Goal: Check status: Check status

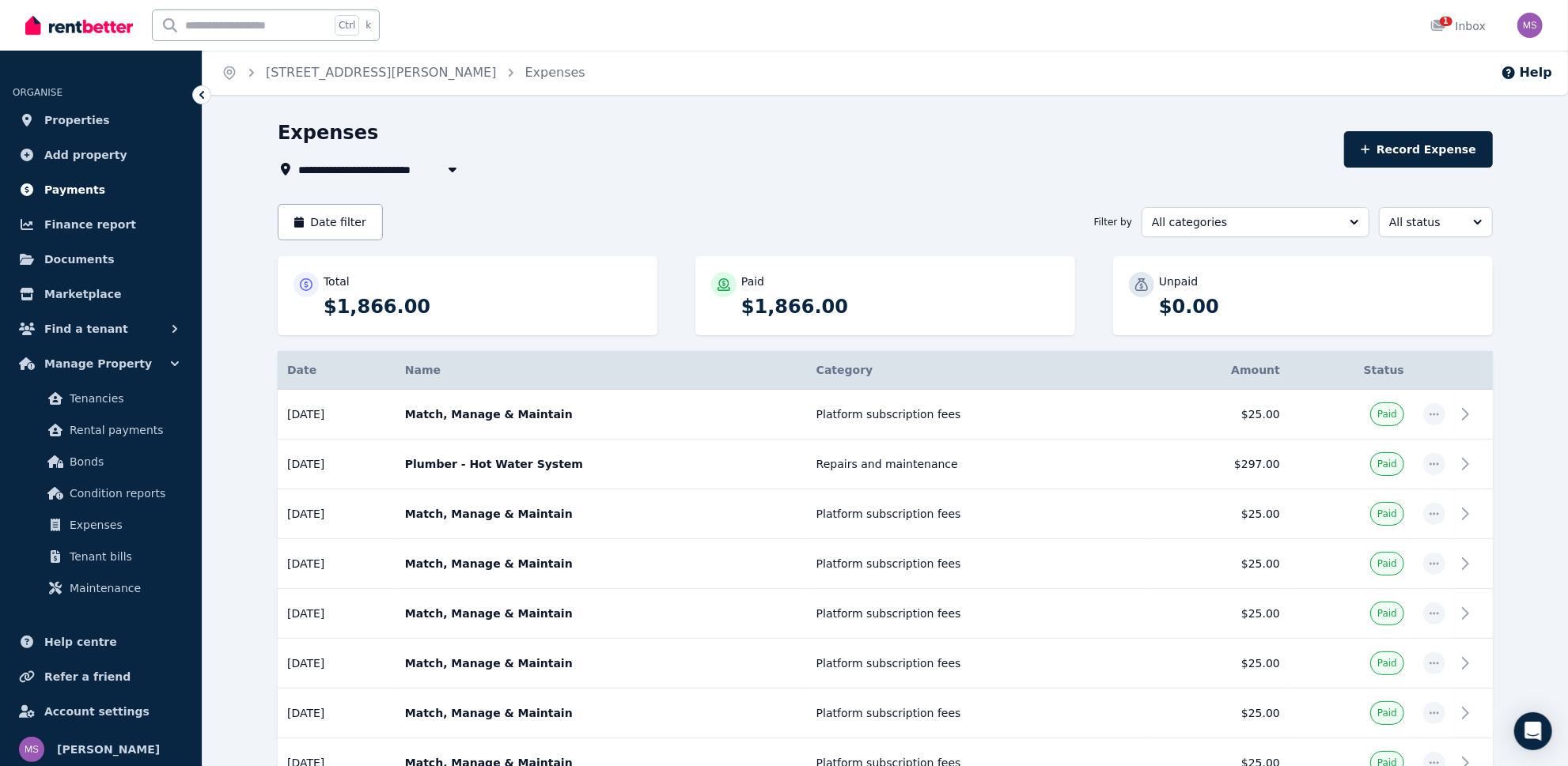
click at [66, 192] on span "Payments" at bounding box center [74, 190] width 61 height 19
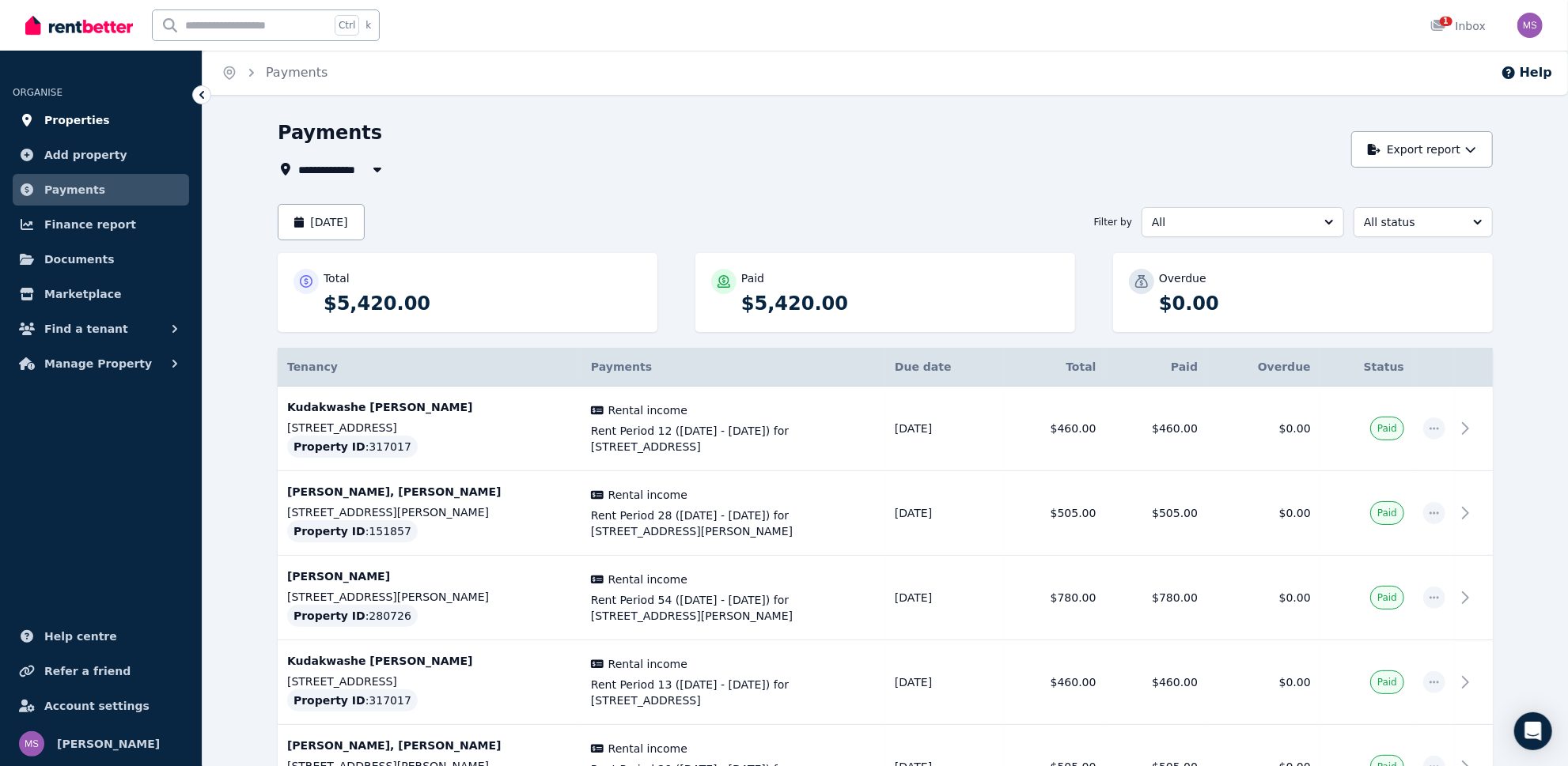
click at [83, 120] on span "Properties" at bounding box center [77, 120] width 65 height 19
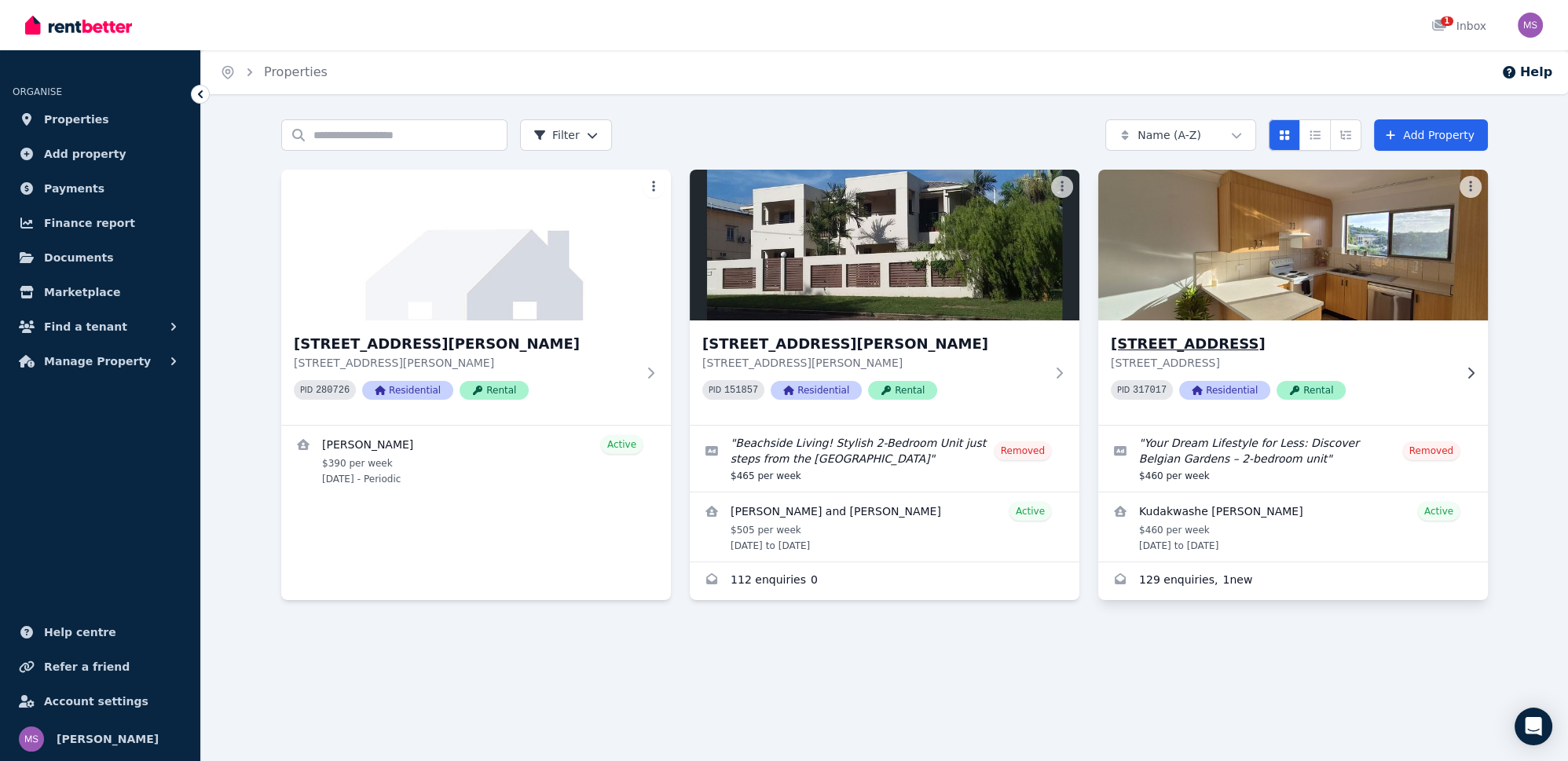
click at [1435, 371] on div "[STREET_ADDRESS] [STREET_ADDRESS] PID 317017 Residential Rental" at bounding box center [1282, 372] width 343 height 79
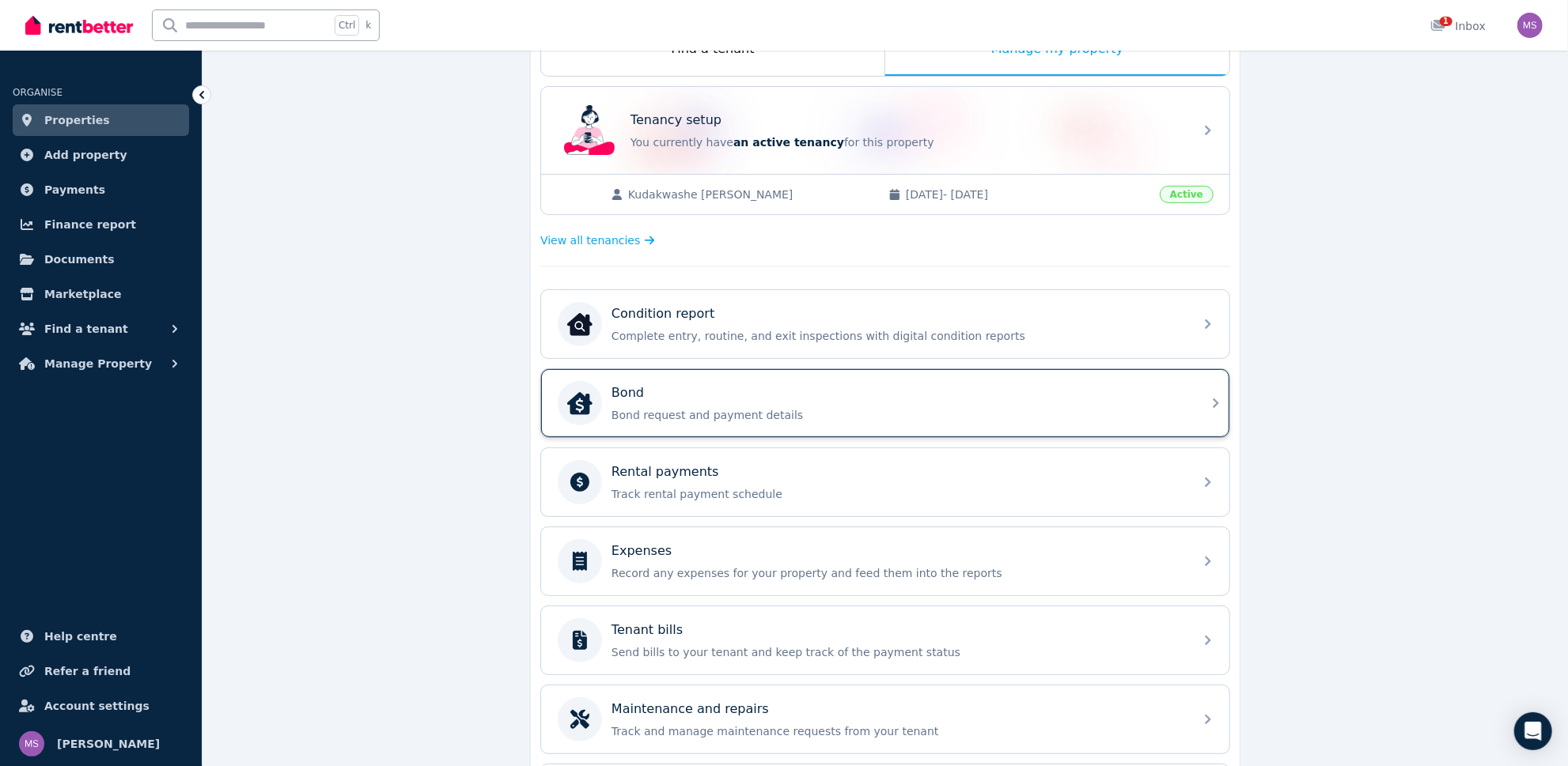
scroll to position [359, 0]
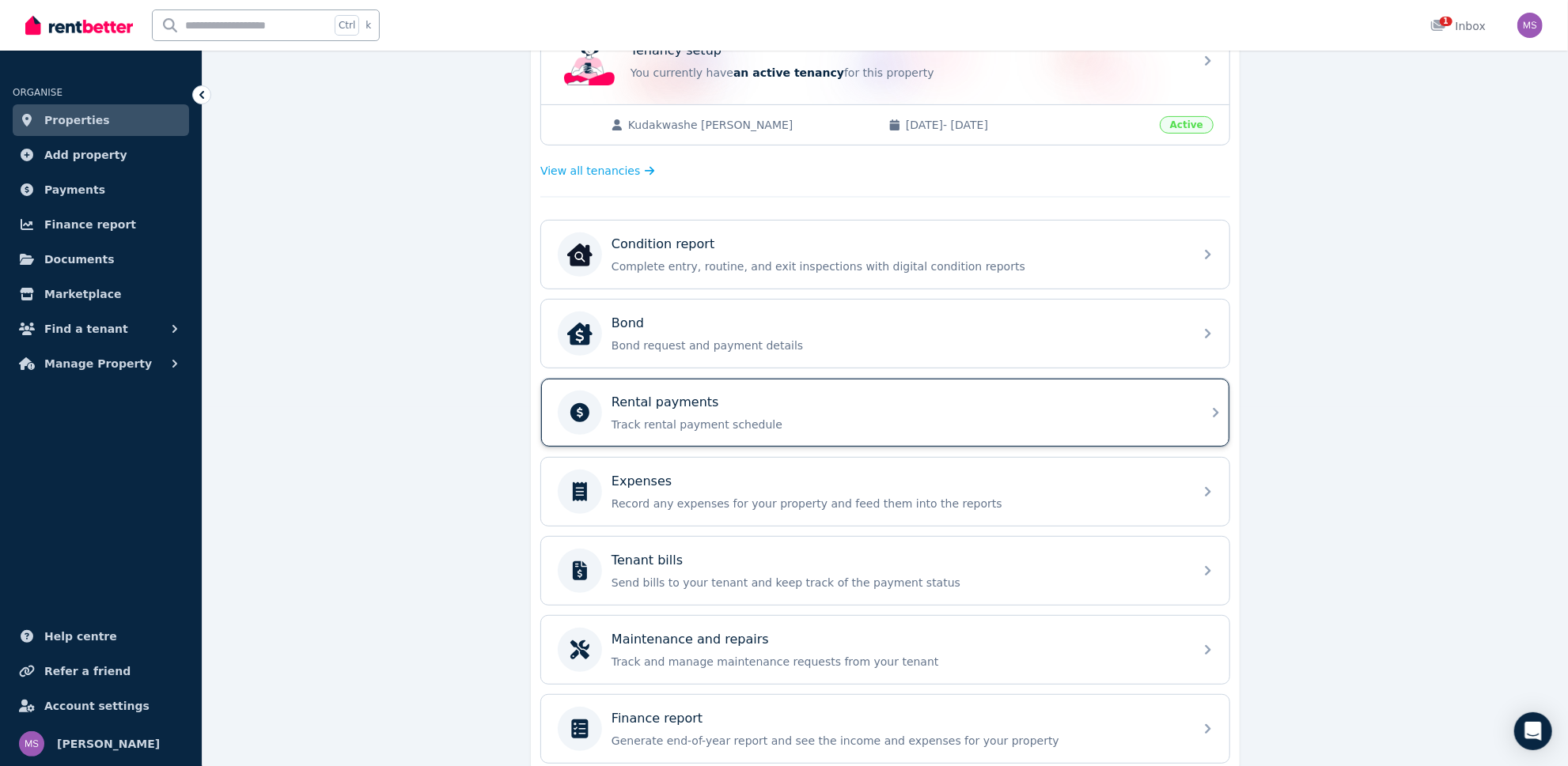
click at [692, 417] on p "Track rental payment schedule" at bounding box center [898, 424] width 573 height 15
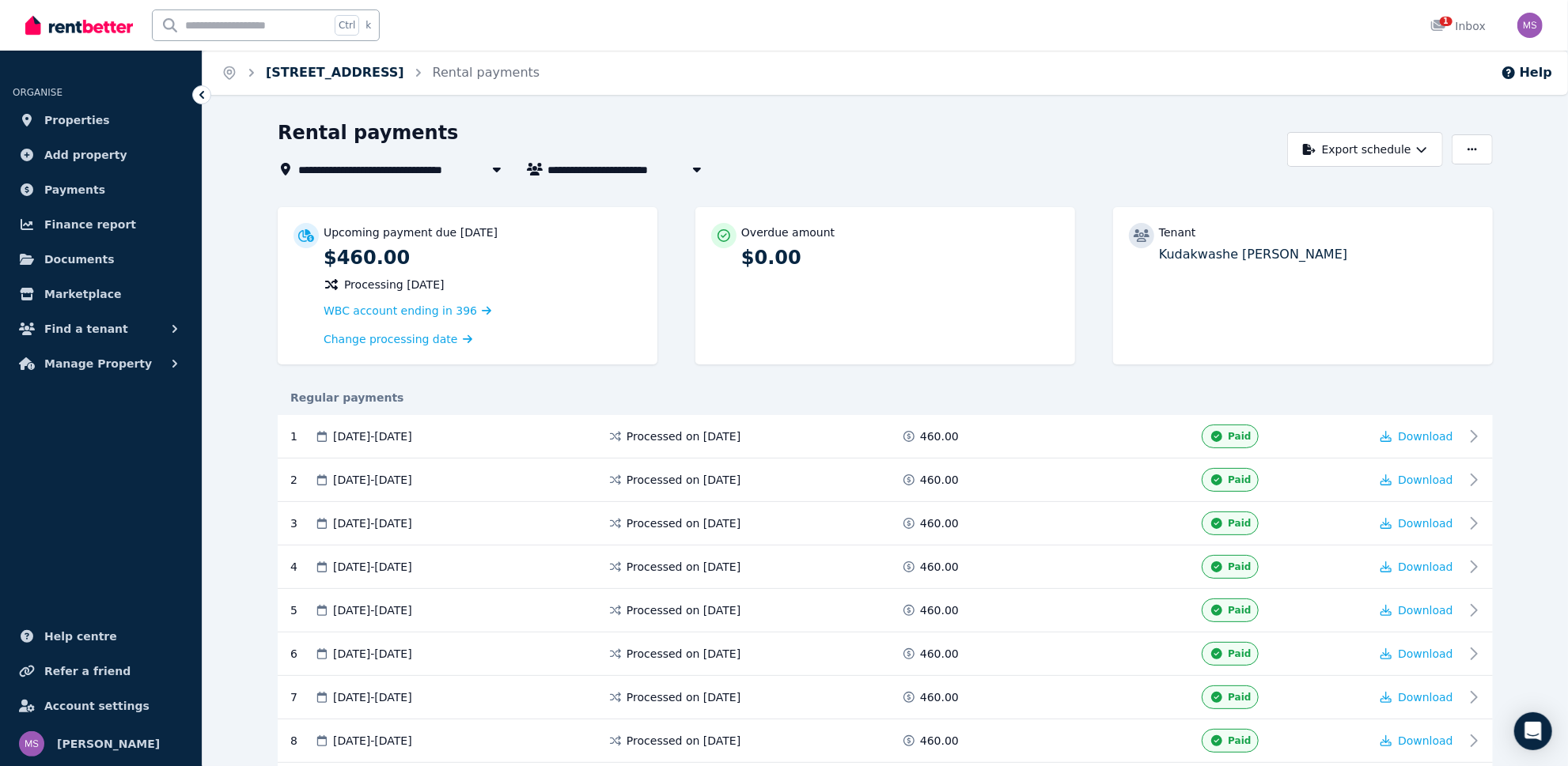
click at [404, 74] on link "[STREET_ADDRESS]" at bounding box center [335, 72] width 138 height 15
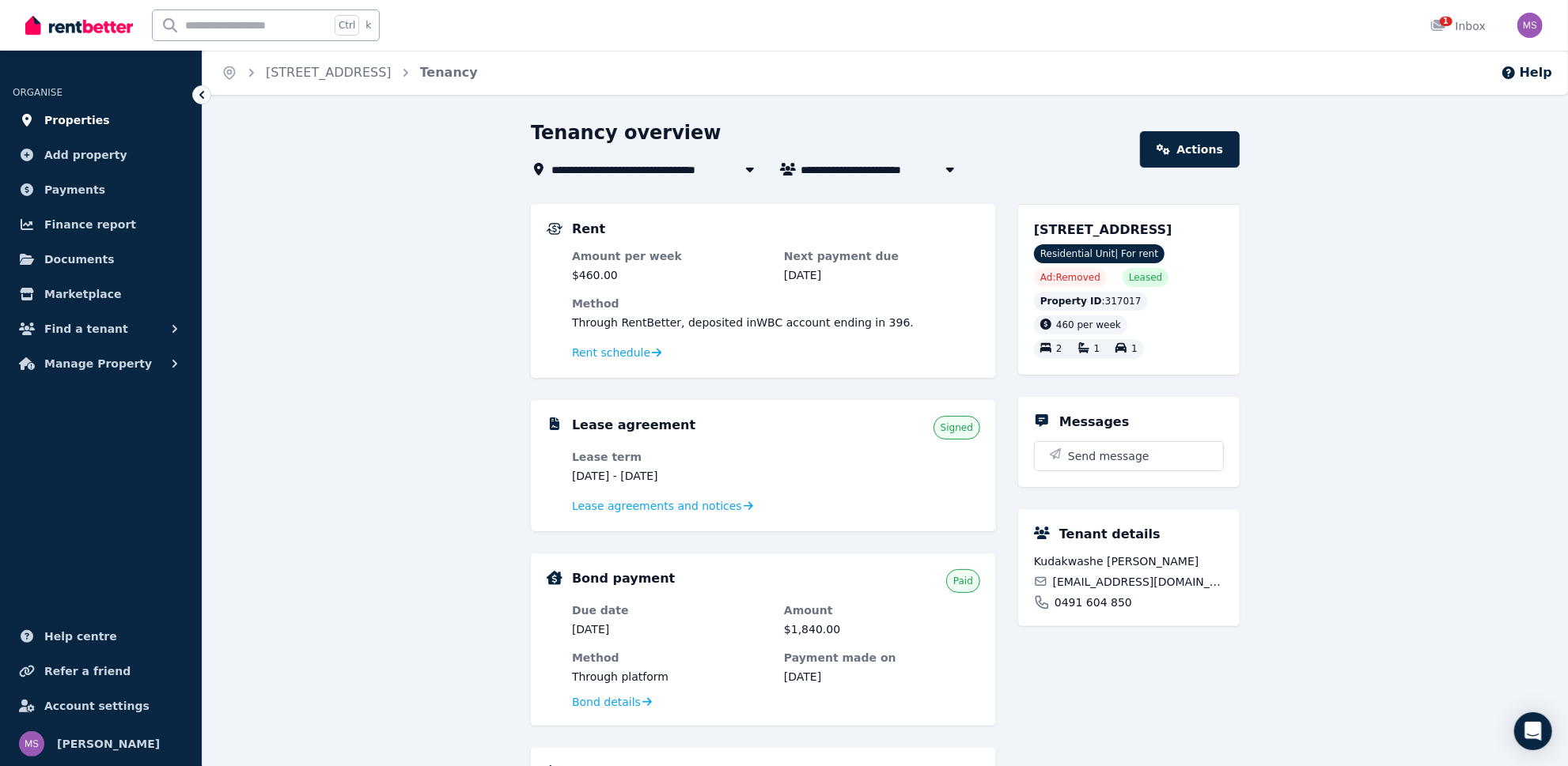
click at [82, 116] on span "Properties" at bounding box center [77, 120] width 65 height 19
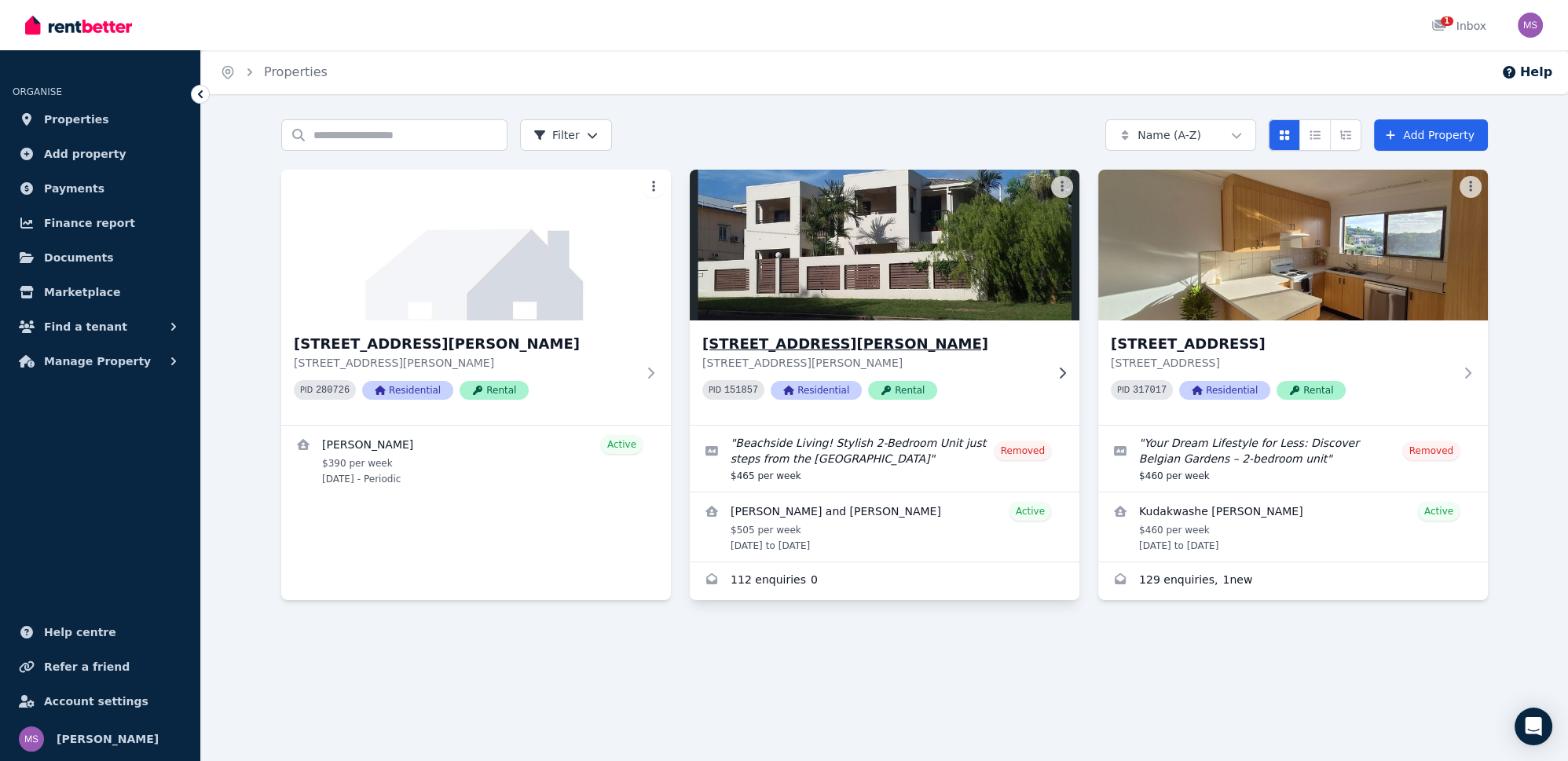
click at [986, 362] on p "[STREET_ADDRESS][PERSON_NAME]" at bounding box center [874, 362] width 343 height 15
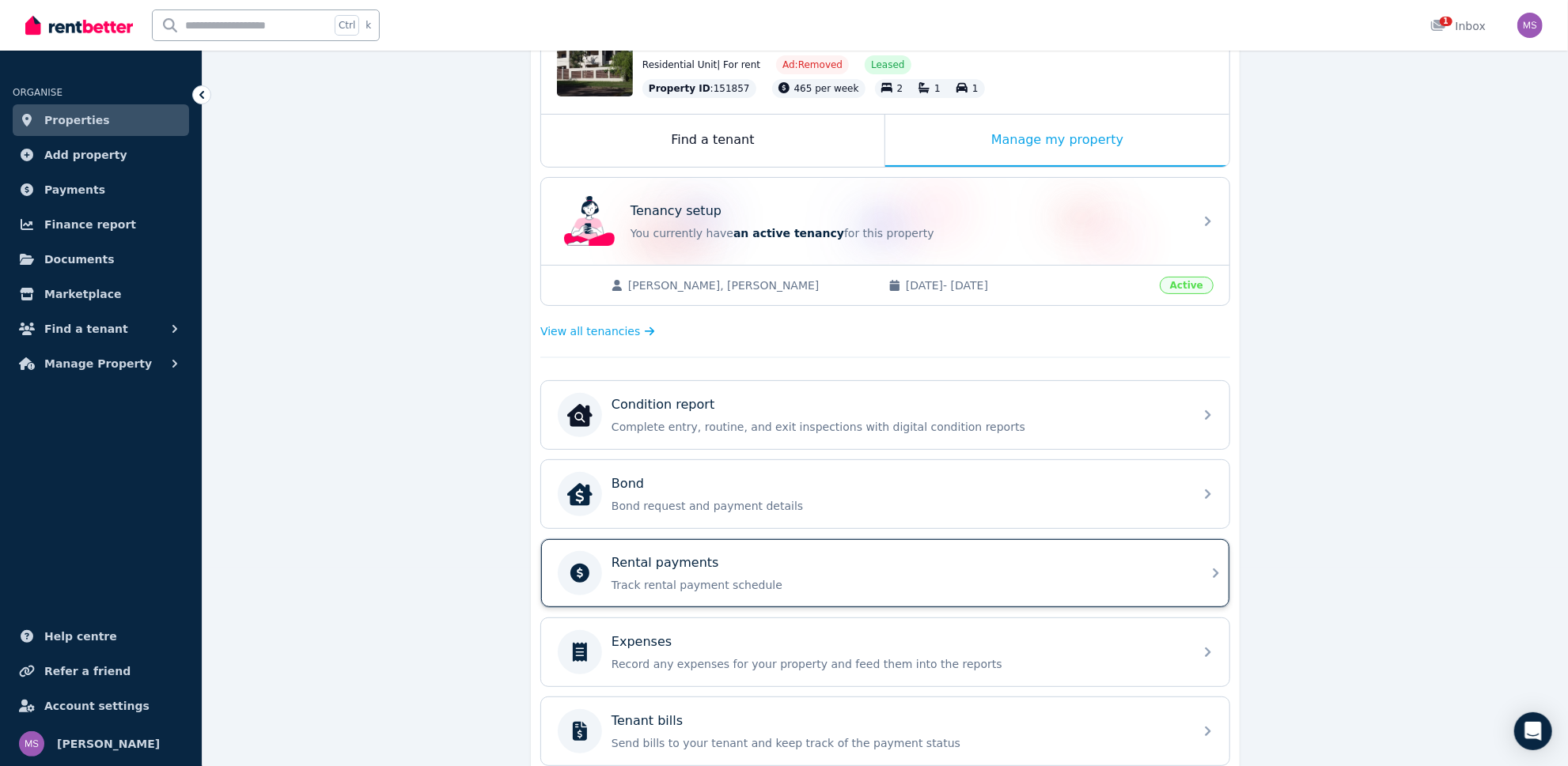
scroll to position [359, 0]
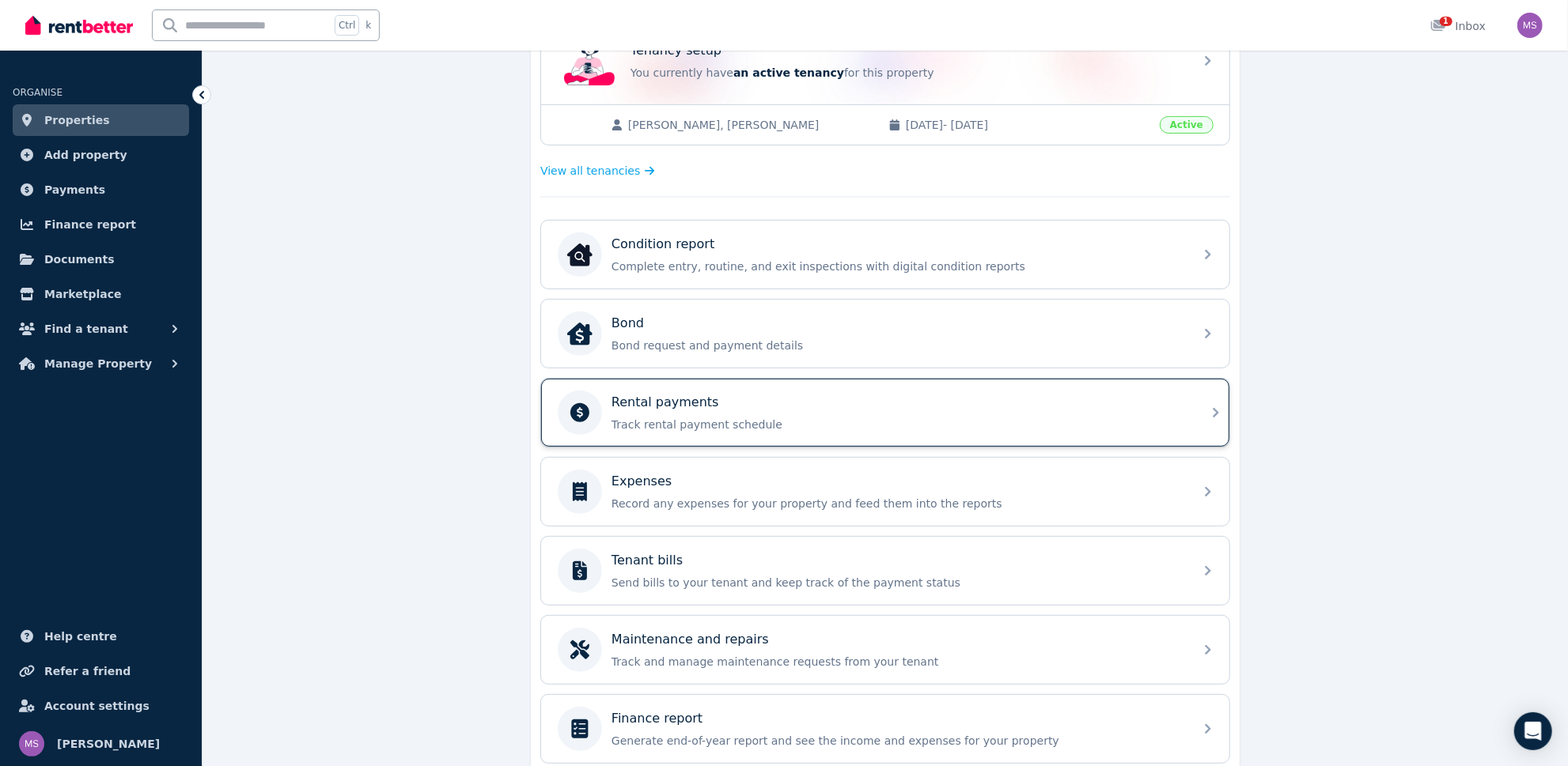
click at [726, 417] on p "Track rental payment schedule" at bounding box center [898, 424] width 573 height 15
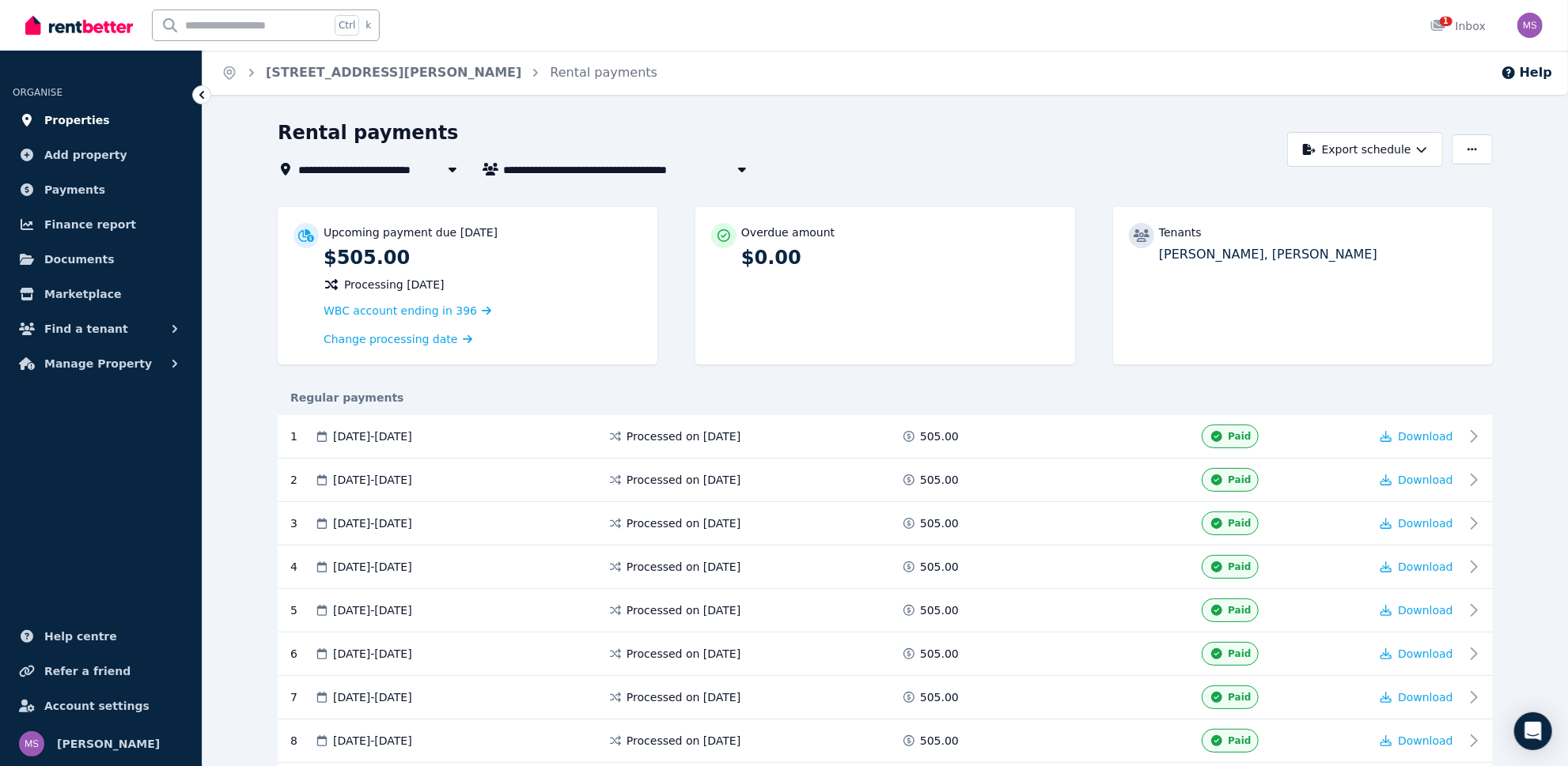
click at [76, 128] on span "Properties" at bounding box center [77, 120] width 65 height 19
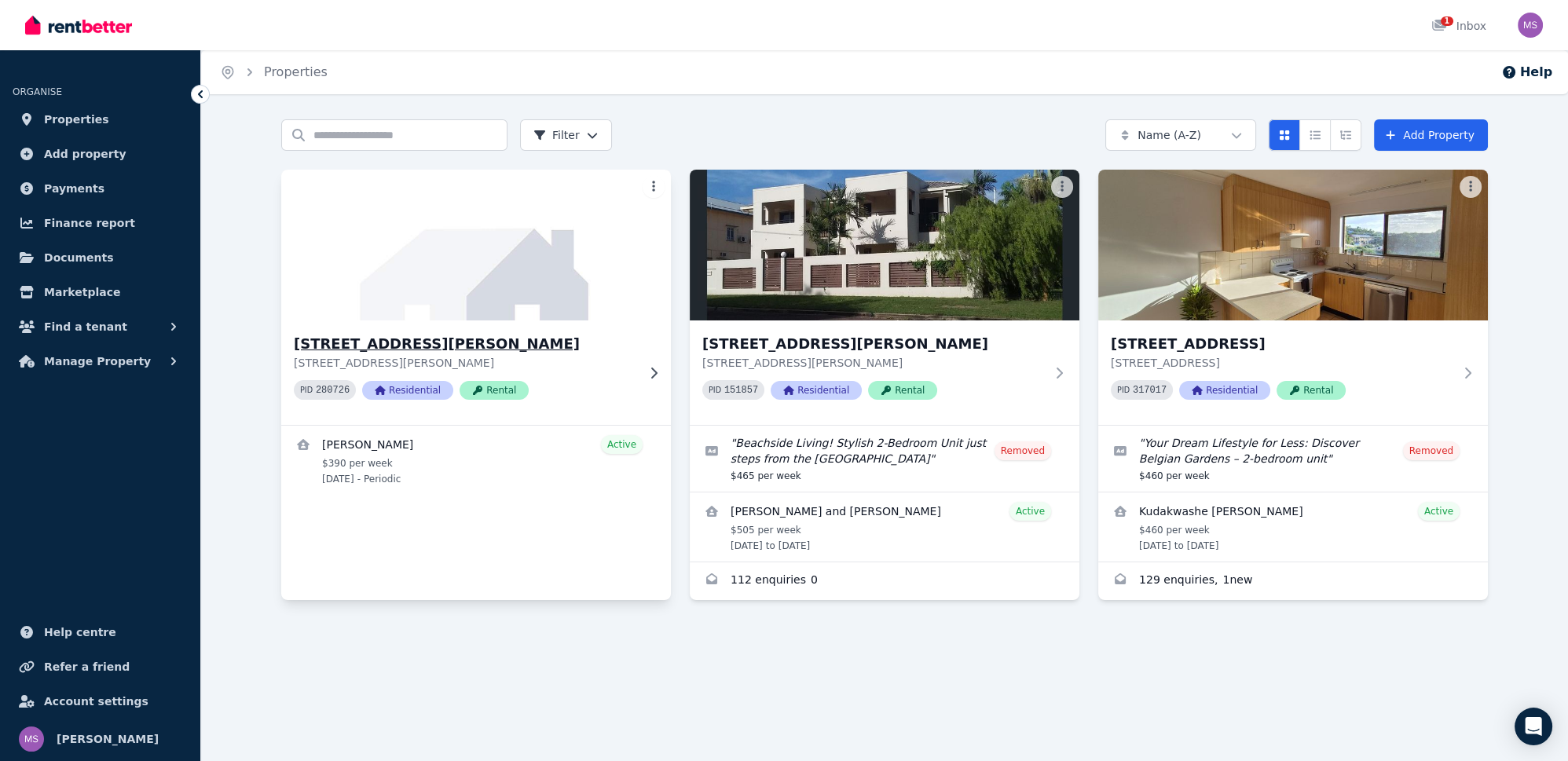
click at [601, 374] on div "[STREET_ADDRESS][PERSON_NAME][PERSON_NAME][PERSON_NAME] PID 280726 Residential …" at bounding box center [465, 372] width 343 height 79
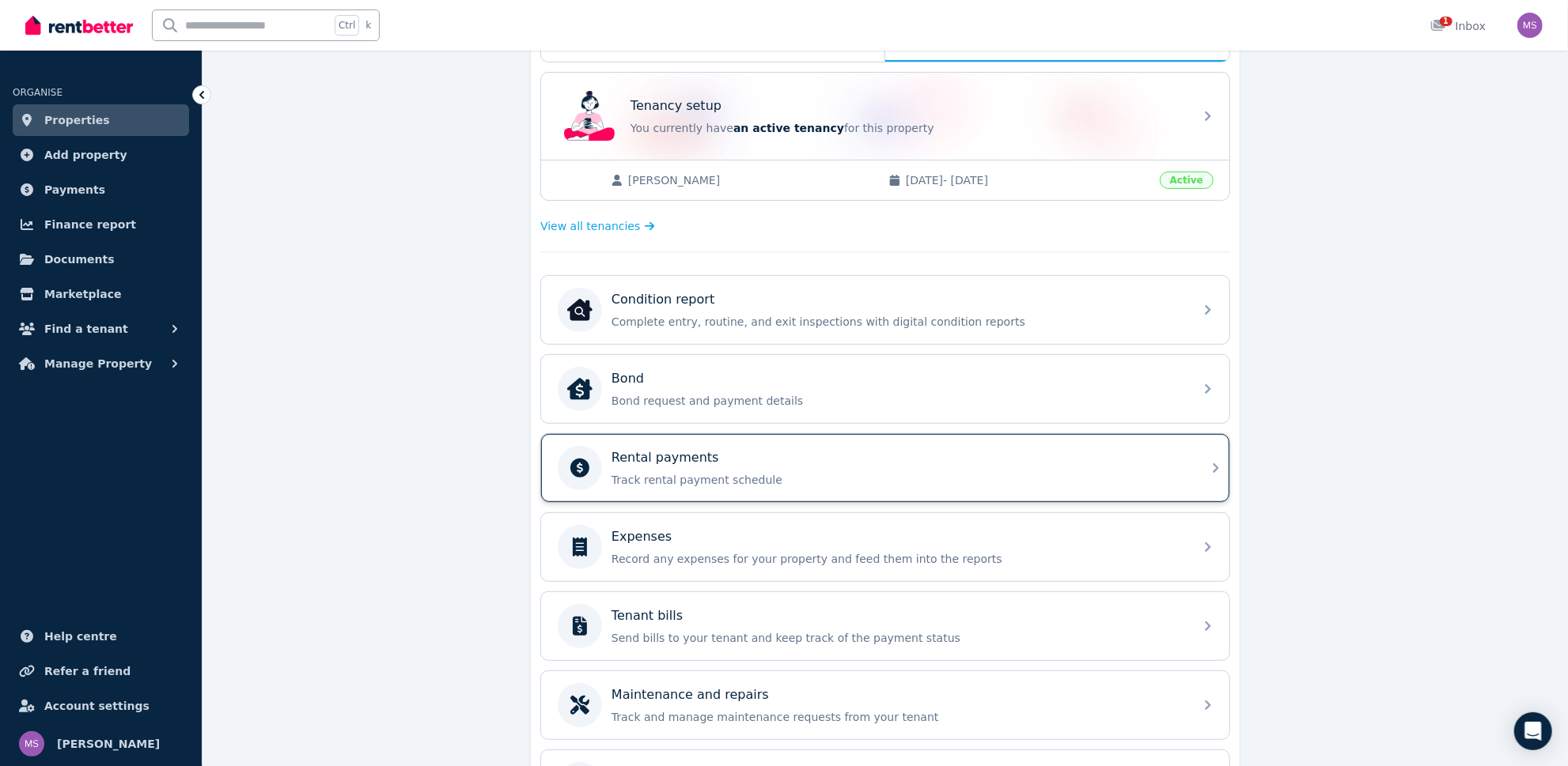
scroll to position [359, 0]
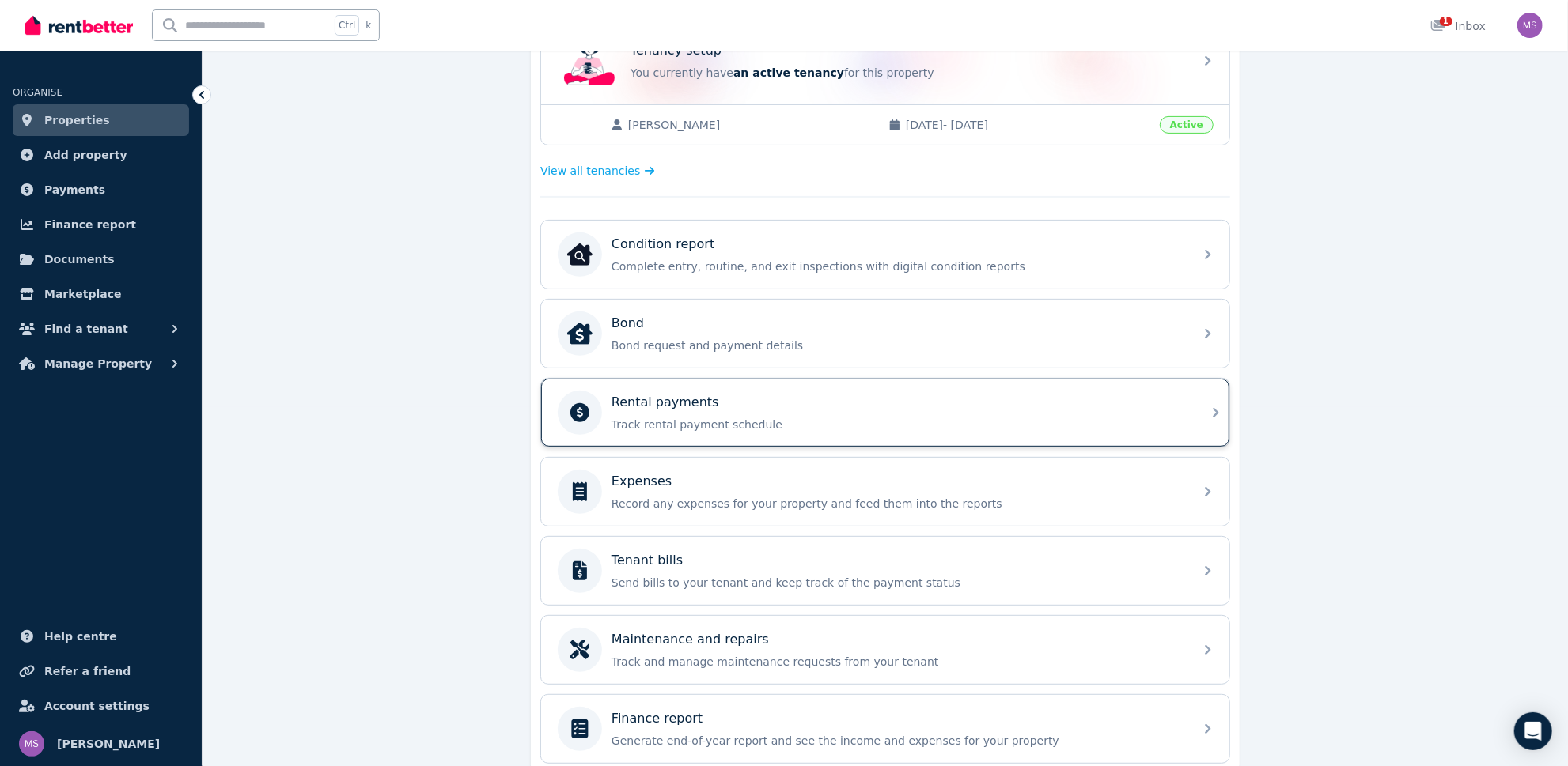
click at [774, 417] on p "Track rental payment schedule" at bounding box center [898, 424] width 573 height 15
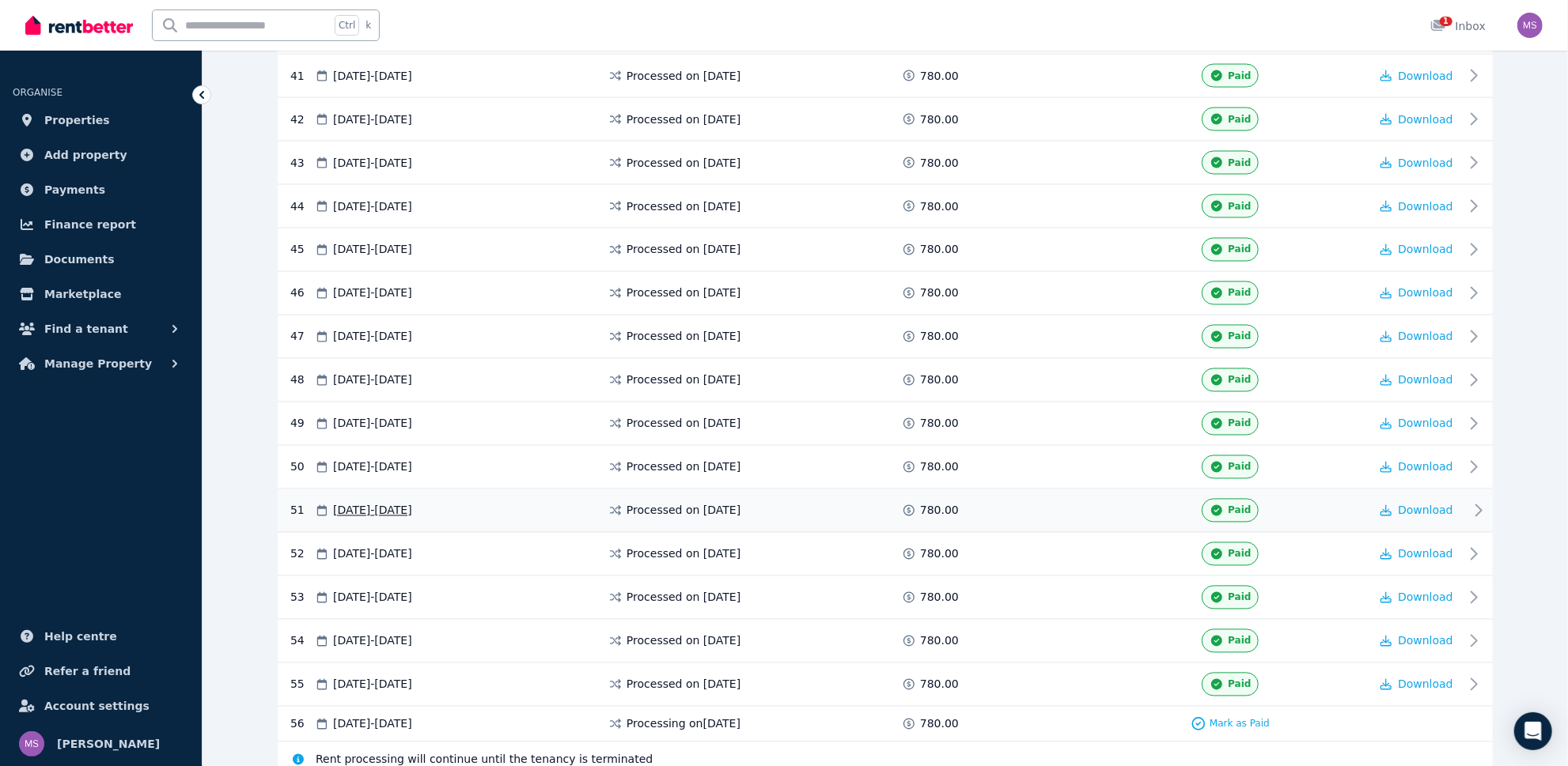
scroll to position [2103, 0]
